Goal: Information Seeking & Learning: Understand process/instructions

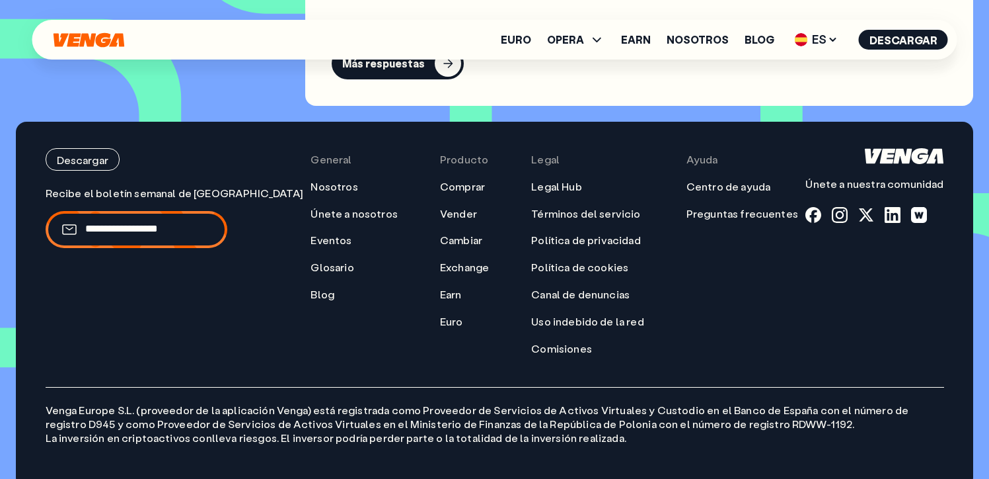
scroll to position [6126, 0]
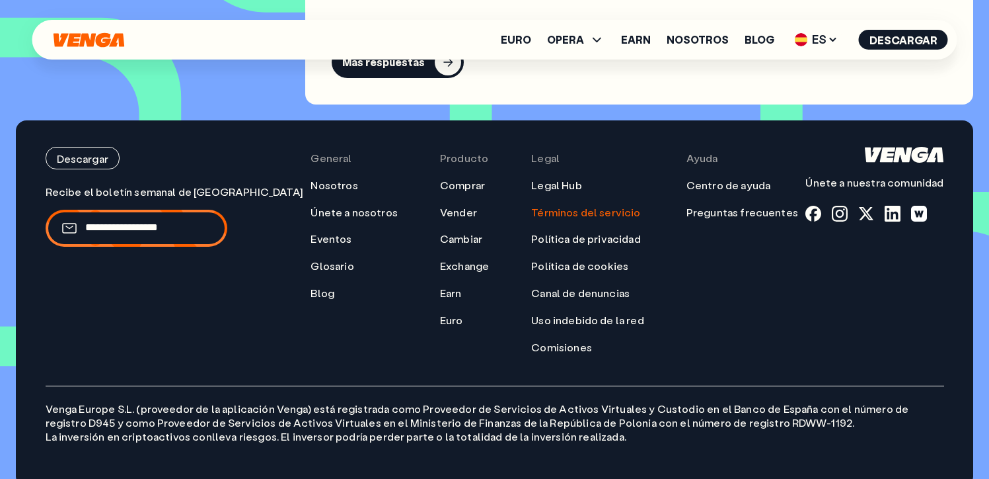
click at [534, 206] on link "Términos del servicio" at bounding box center [585, 213] width 109 height 14
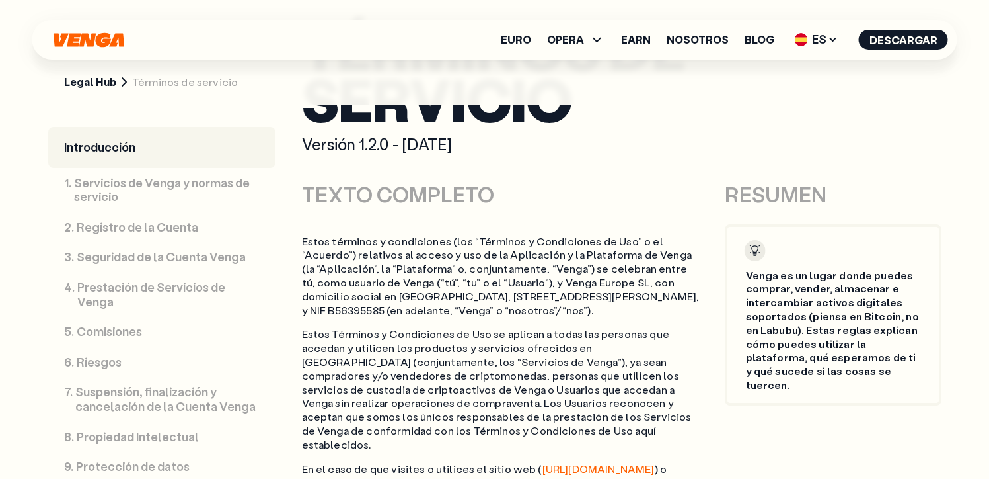
scroll to position [658, 0]
click at [818, 34] on span "ES" at bounding box center [816, 39] width 53 height 21
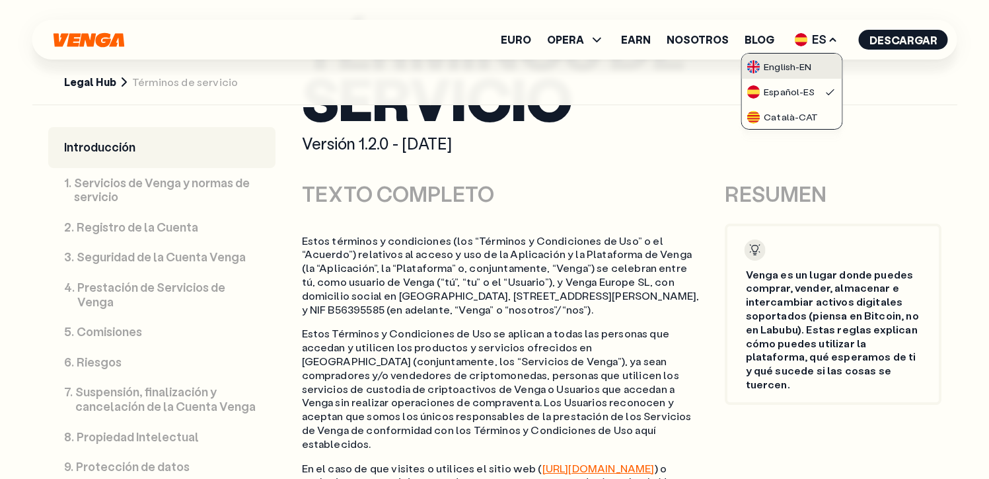
click at [800, 67] on div "English - EN" at bounding box center [779, 66] width 65 height 13
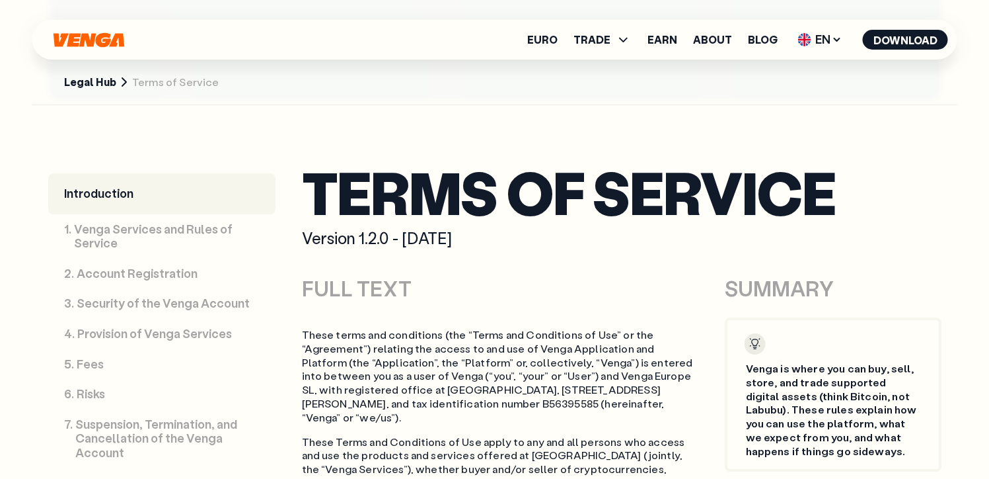
scroll to position [513, 0]
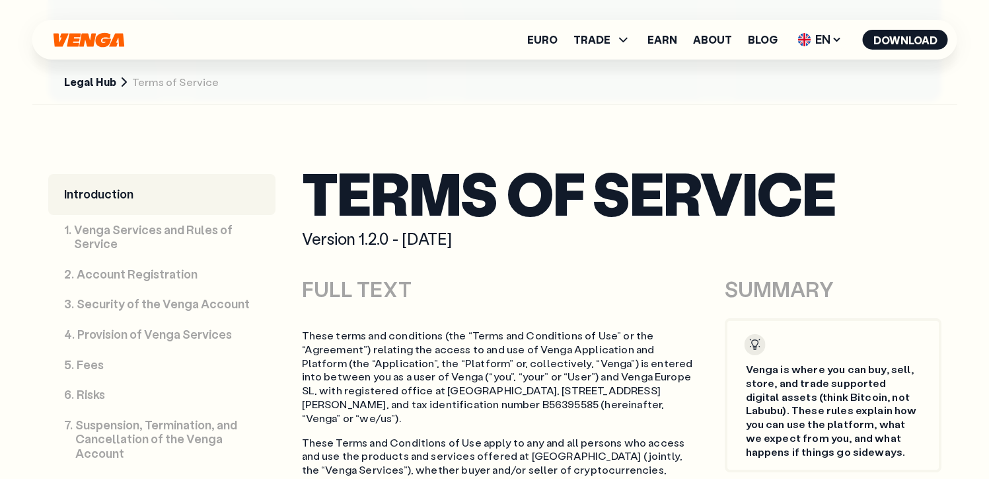
click at [315, 330] on p "These terms and conditions (the “Terms and Conditions of Use” or the “Agreement…" at bounding box center [501, 376] width 399 height 96
drag, startPoint x: 302, startPoint y: 331, endPoint x: 373, endPoint y: 412, distance: 107.8
click at [373, 412] on p "These terms and conditions (the “Terms and Conditions of Use” or the “Agreement…" at bounding box center [501, 376] width 399 height 96
copy p "These terms and conditions (the “Terms and Conditions of Use” or the “Agreement…"
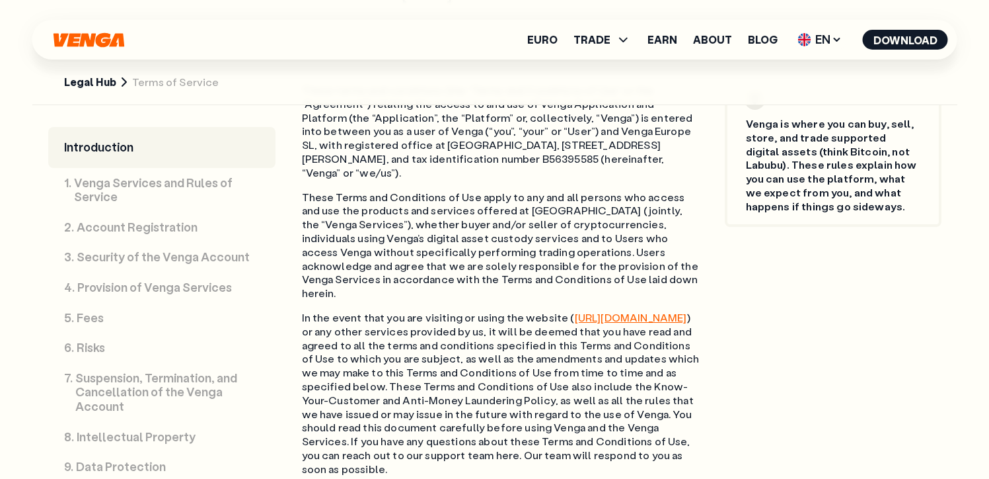
scroll to position [759, 0]
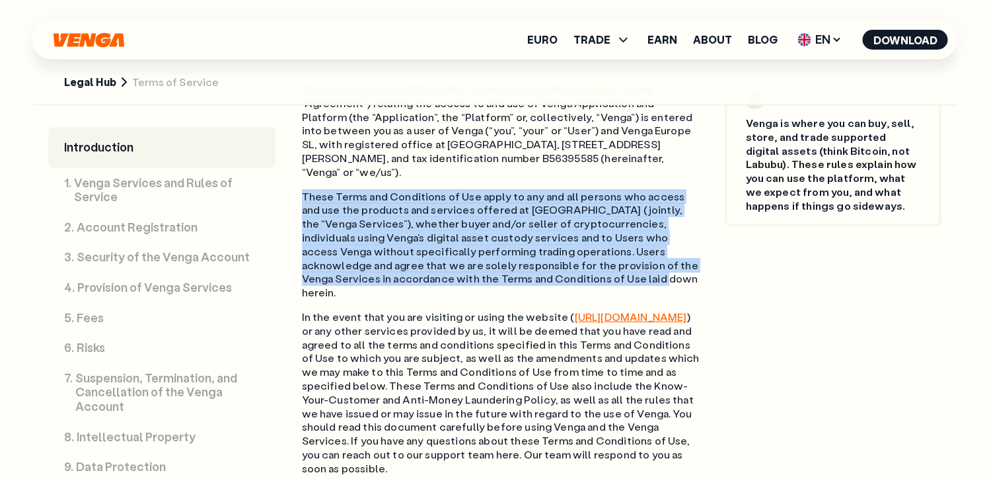
drag, startPoint x: 495, startPoint y: 281, endPoint x: 293, endPoint y: 199, distance: 217.6
copy p "These Terms and Conditions of Use apply to any and all persons who access and u…"
